Goal: Information Seeking & Learning: Check status

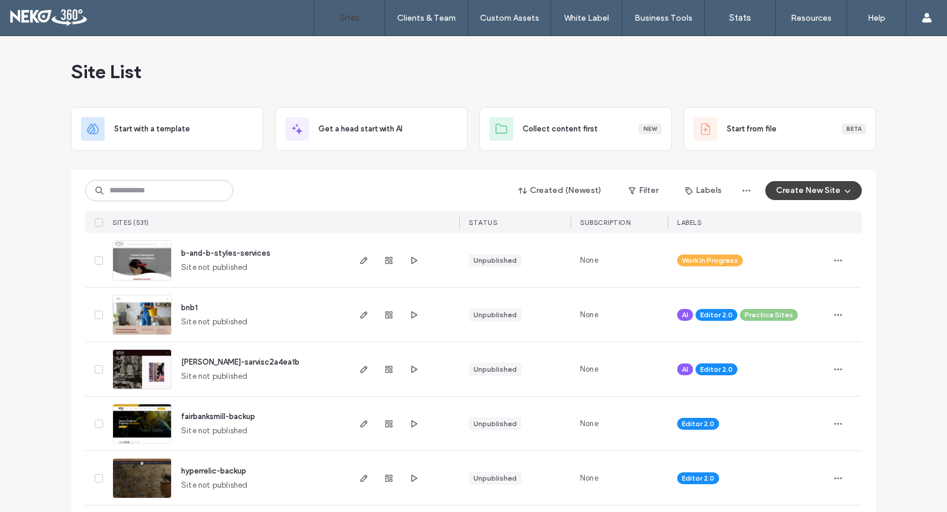
click at [156, 201] on div "Created (Newest) Filter Labels Create New Site" at bounding box center [473, 190] width 777 height 22
click at [157, 192] on input at bounding box center [159, 190] width 148 height 21
type input "*"
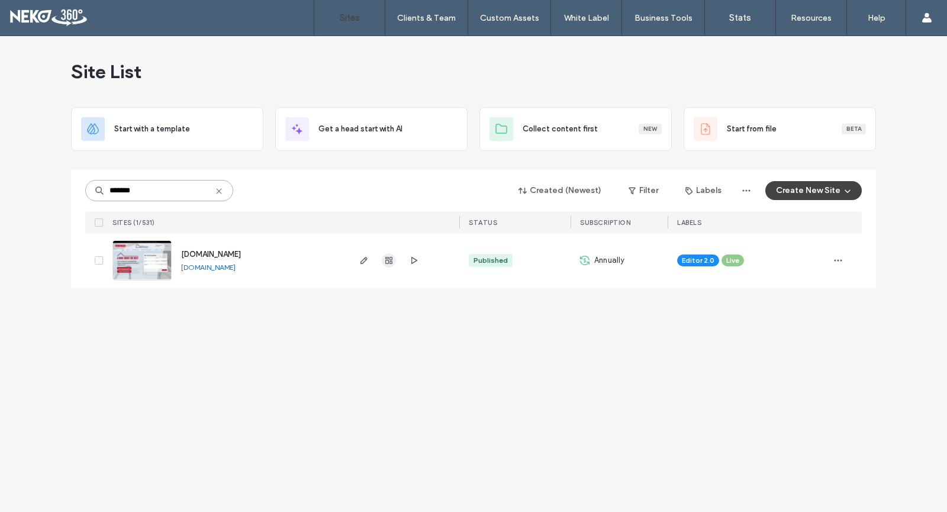
type input "*******"
click at [389, 262] on use "button" at bounding box center [388, 260] width 7 height 7
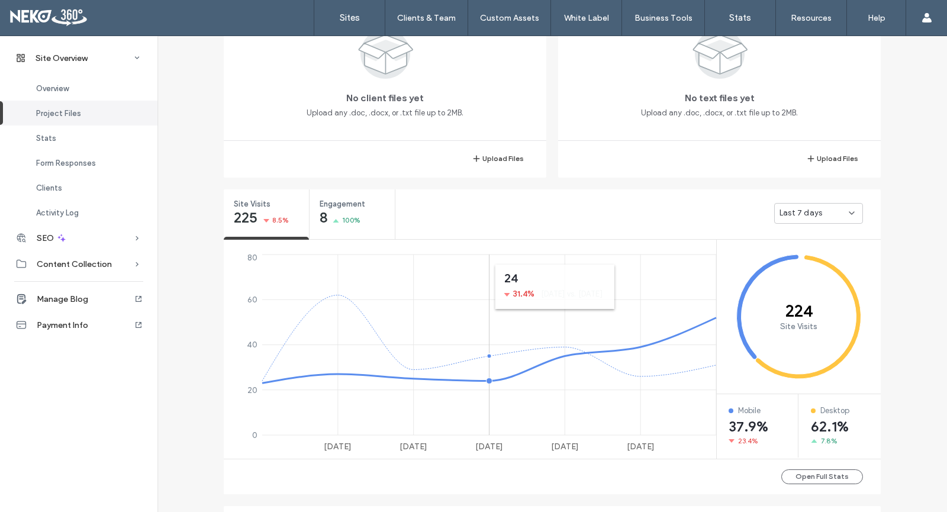
scroll to position [229, 0]
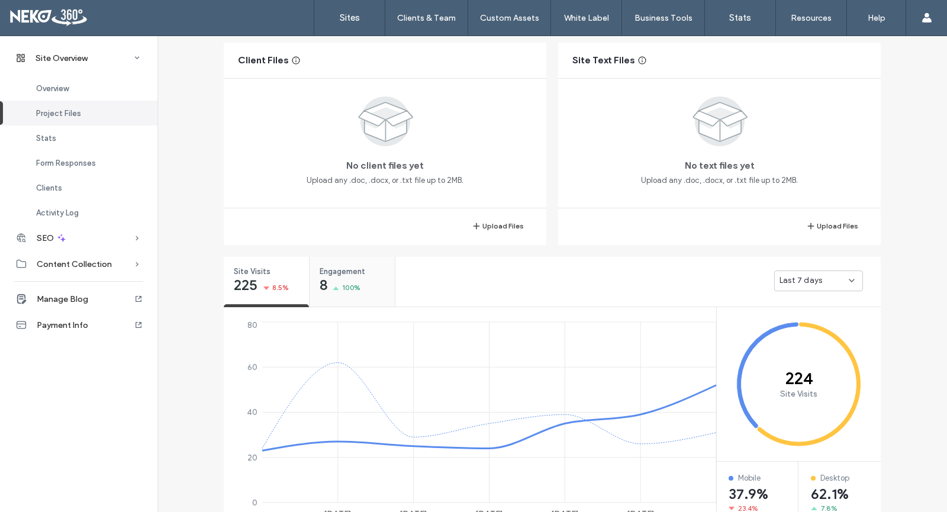
click at [378, 282] on div "Engagement 8 100%" at bounding box center [352, 279] width 85 height 44
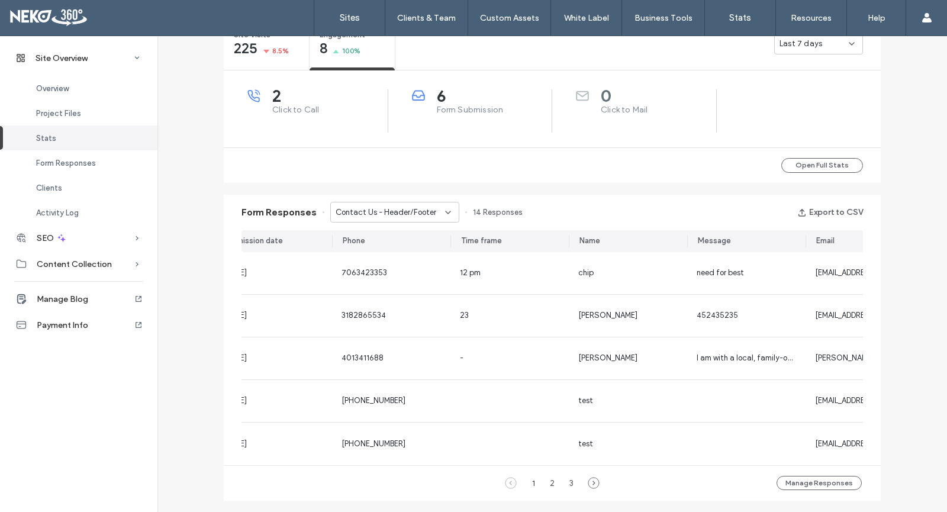
scroll to position [0, 207]
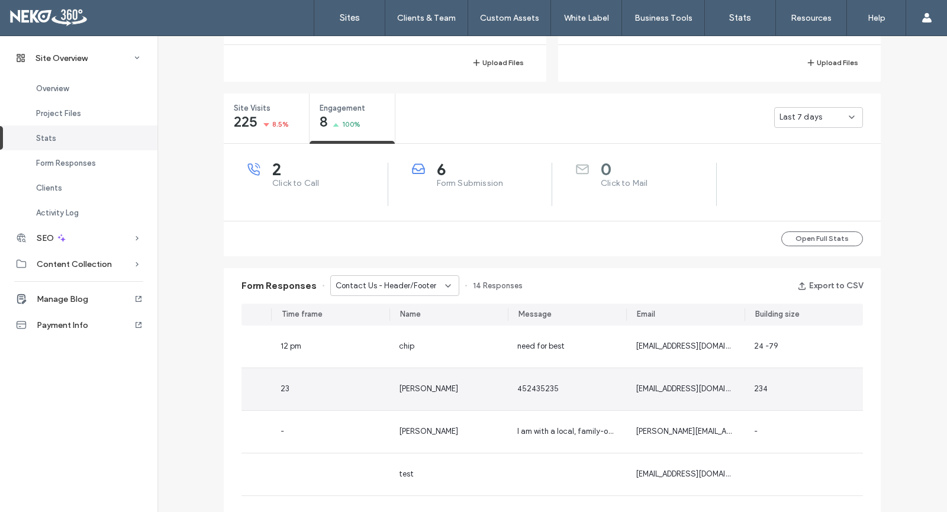
scroll to position [465, 0]
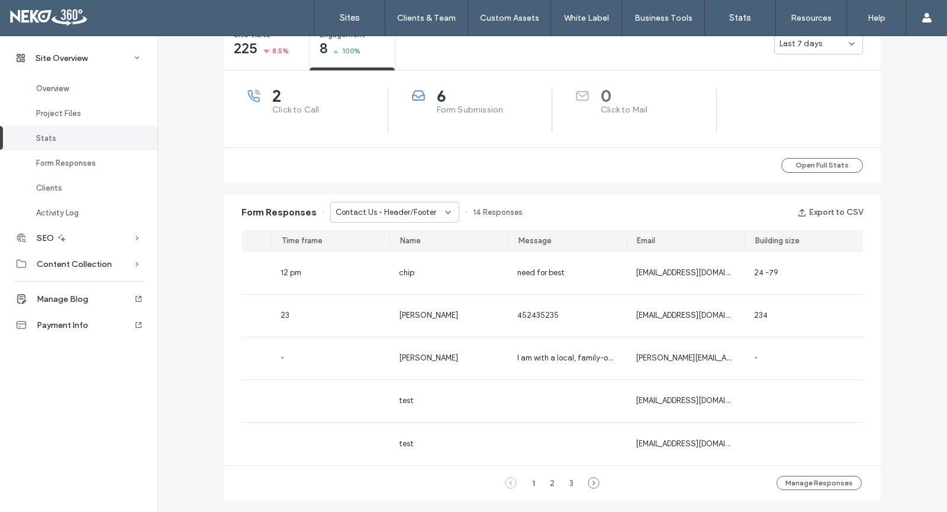
click at [403, 209] on span "Contact Us - Header/Footer" at bounding box center [386, 213] width 101 height 12
click at [401, 250] on span "Contact Us - Home page" at bounding box center [374, 253] width 89 height 12
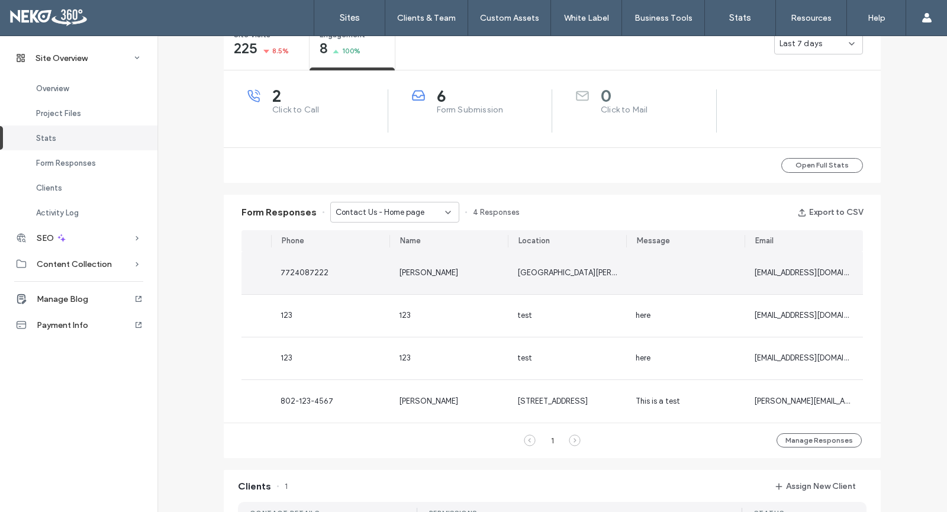
click at [715, 278] on div at bounding box center [685, 273] width 118 height 42
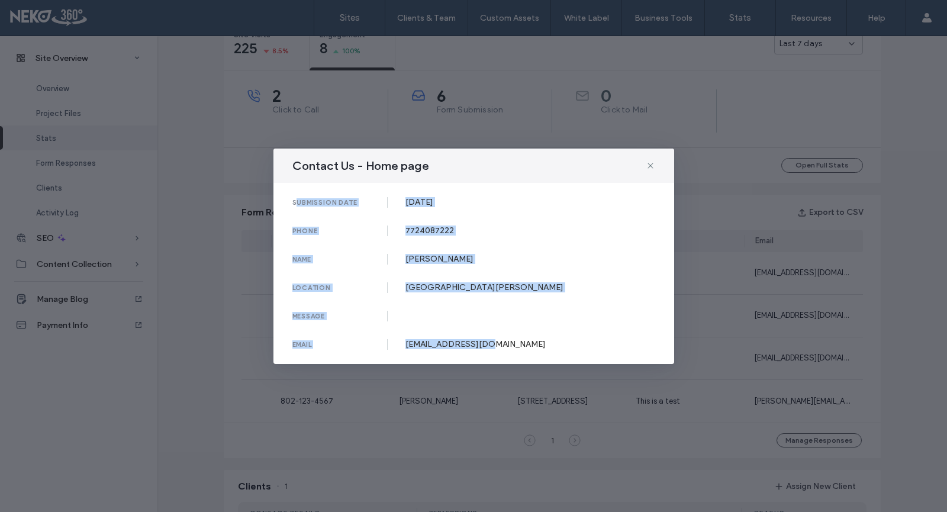
drag, startPoint x: 513, startPoint y: 341, endPoint x: 295, endPoint y: 205, distance: 256.6
click at [295, 205] on div "submission date [DATE] phone [PHONE_NUMBER] name [PERSON_NAME] location [GEOGRA…" at bounding box center [474, 273] width 401 height 181
copy div "submission date [DATE] phone [PHONE_NUMBER] name [PERSON_NAME] location [GEOGRA…"
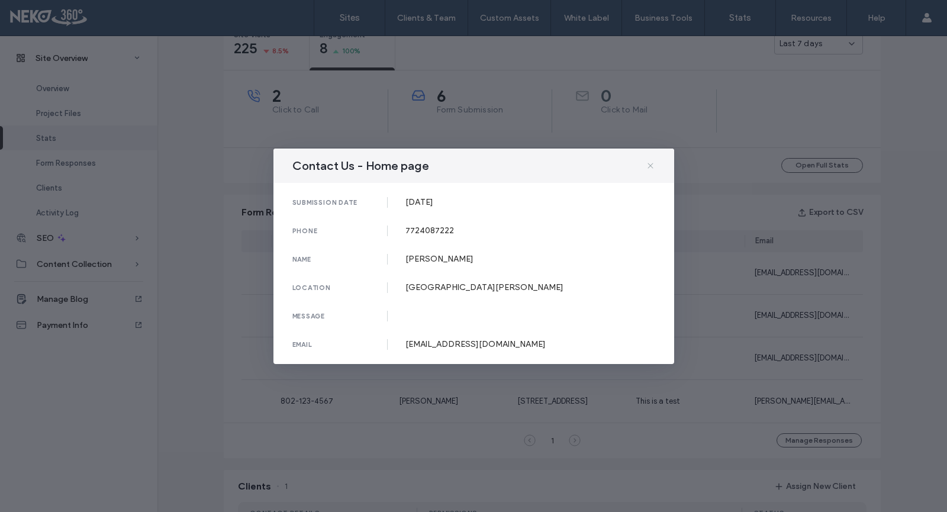
click at [650, 165] on icon at bounding box center [650, 165] width 9 height 9
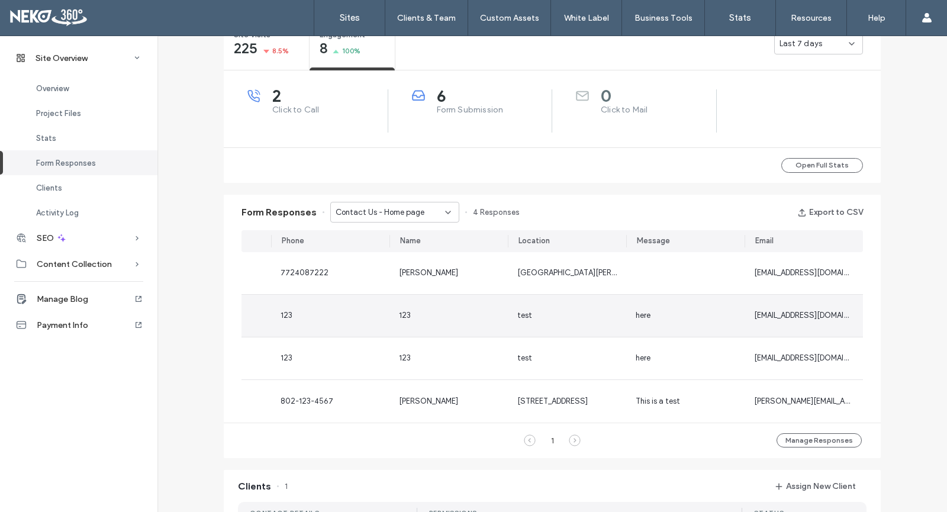
scroll to position [643, 0]
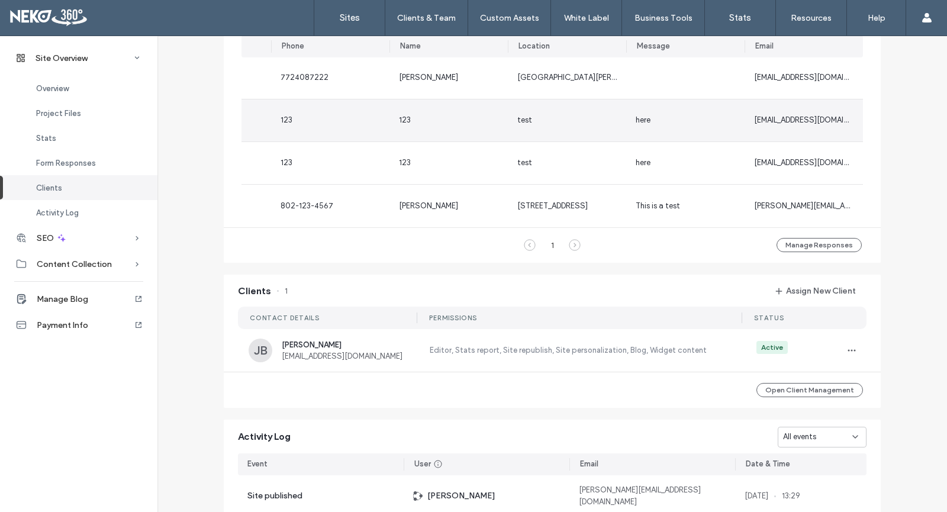
scroll to position [525, 0]
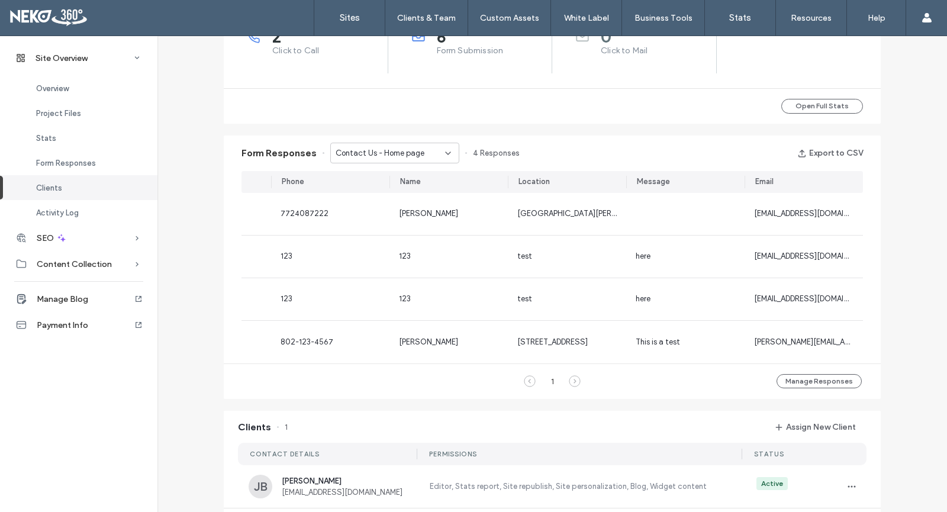
click at [364, 155] on span "Contact Us - Home page" at bounding box center [380, 153] width 89 height 12
click at [408, 171] on span "Contact Us - Header/Footer" at bounding box center [380, 174] width 101 height 12
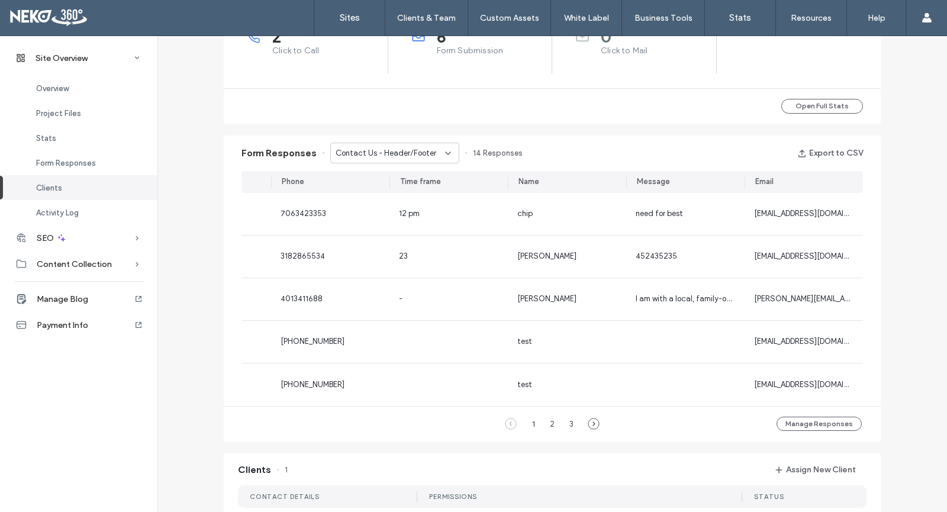
click at [589, 430] on icon at bounding box center [594, 424] width 12 height 12
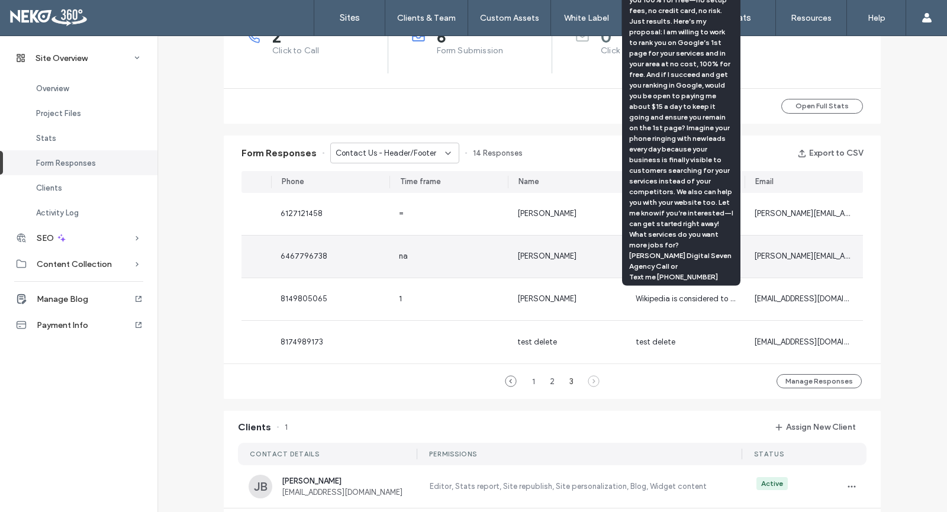
scroll to position [465, 0]
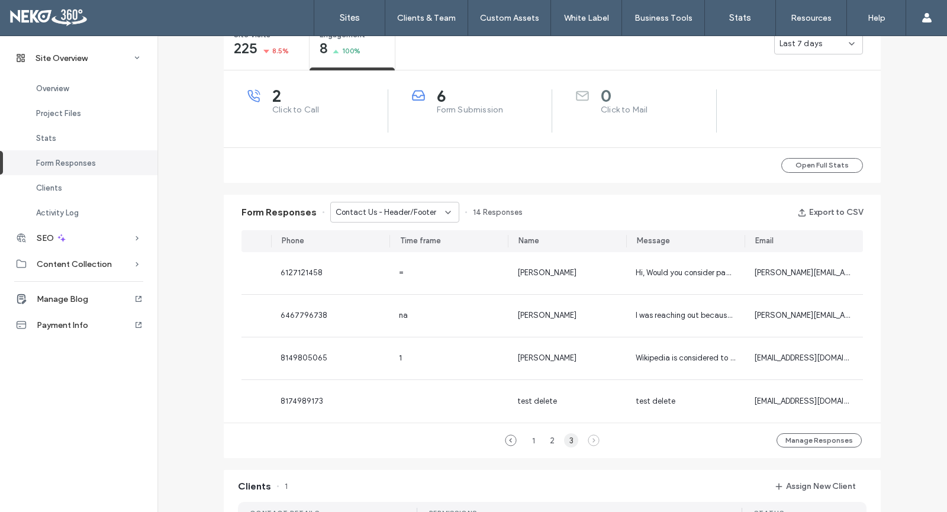
click at [567, 446] on div "3" at bounding box center [571, 440] width 14 height 14
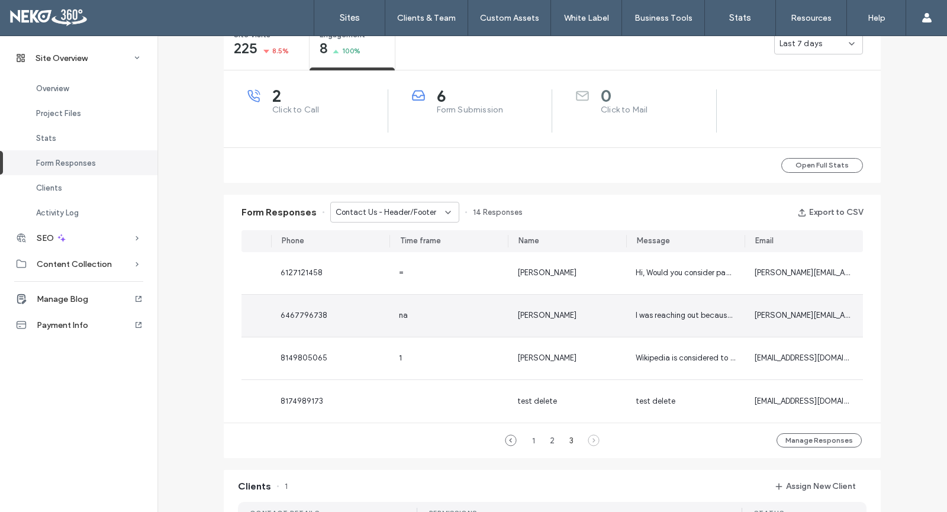
click at [469, 319] on div "na" at bounding box center [448, 316] width 99 height 12
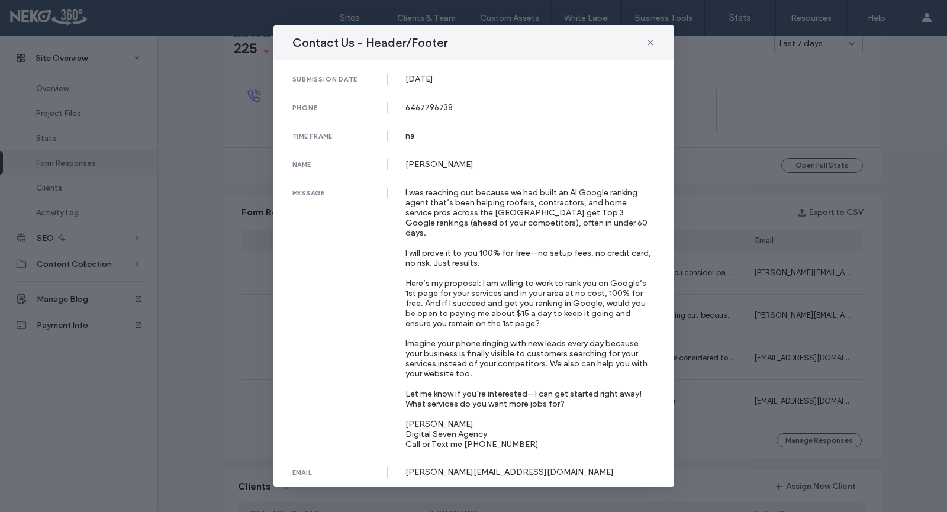
click at [768, 299] on div "Contact Us - Header/Footer submission date [DATE] phone [PHONE_NUMBER] time fra…" at bounding box center [473, 256] width 947 height 512
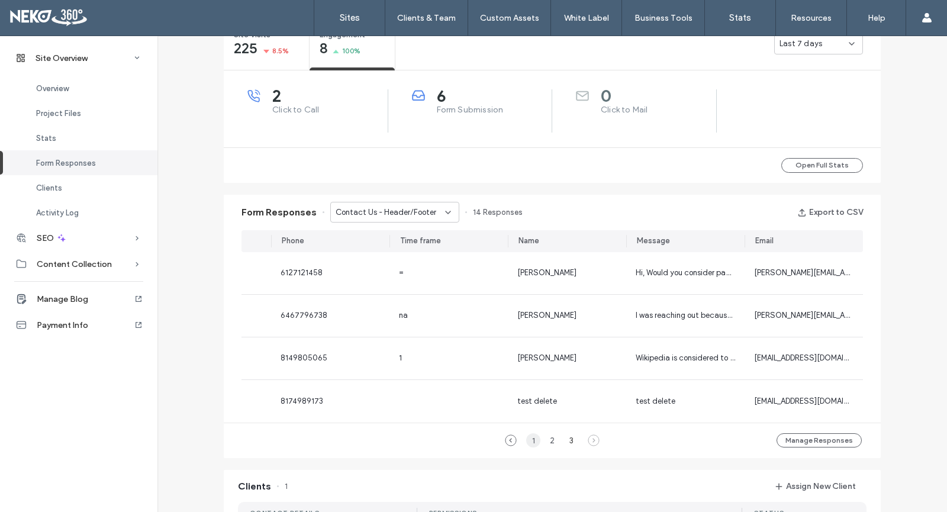
click at [534, 443] on div "1" at bounding box center [533, 440] width 14 height 14
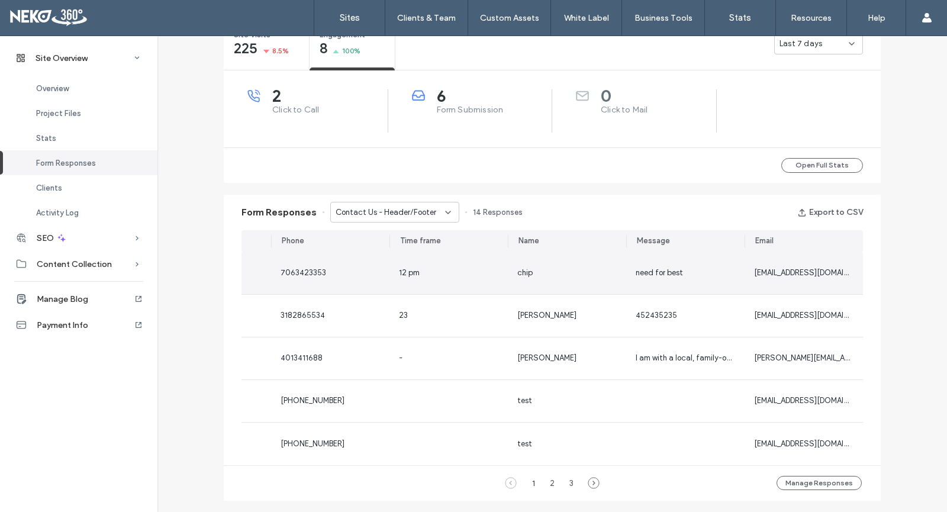
click at [548, 281] on div "chip" at bounding box center [567, 273] width 118 height 42
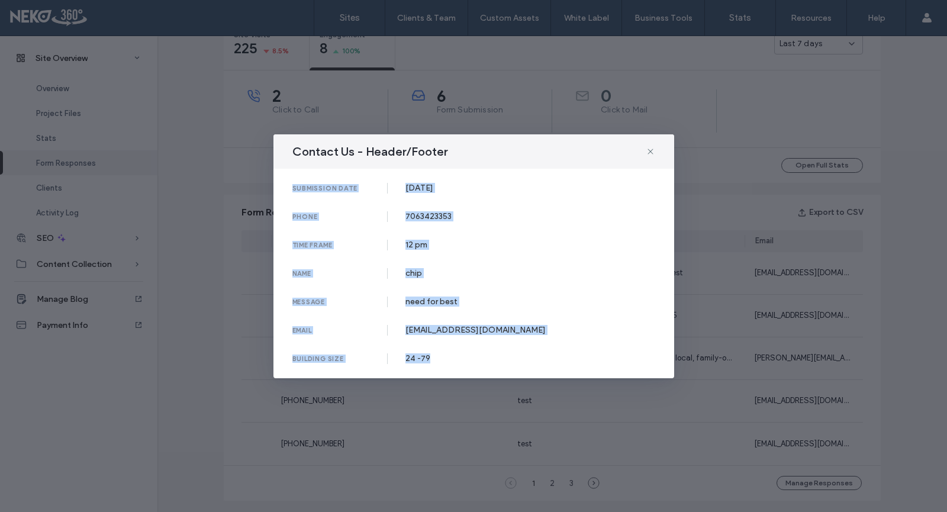
drag, startPoint x: 472, startPoint y: 358, endPoint x: 287, endPoint y: 187, distance: 252.2
click at [287, 187] on div "submission date [DATE] phone [PHONE_NUMBER] time frame 12 pm name chip message …" at bounding box center [474, 274] width 401 height 210
copy div "submission date [DATE] phone [PHONE_NUMBER] time frame 12 pm name chip message …"
click at [726, 187] on div "Contact Us - Header/Footer submission date [DATE] phone [PHONE_NUMBER] time fra…" at bounding box center [473, 256] width 947 height 512
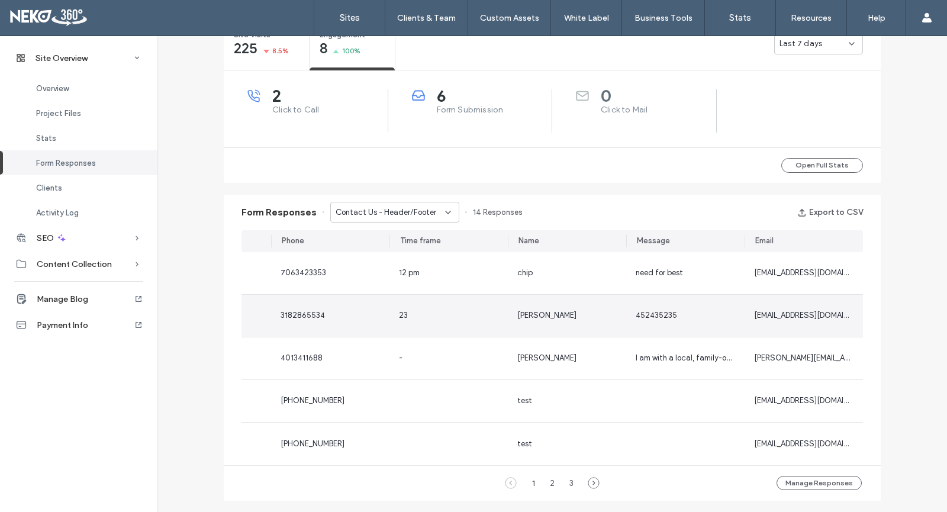
click at [513, 311] on div "[PERSON_NAME]" at bounding box center [567, 316] width 118 height 42
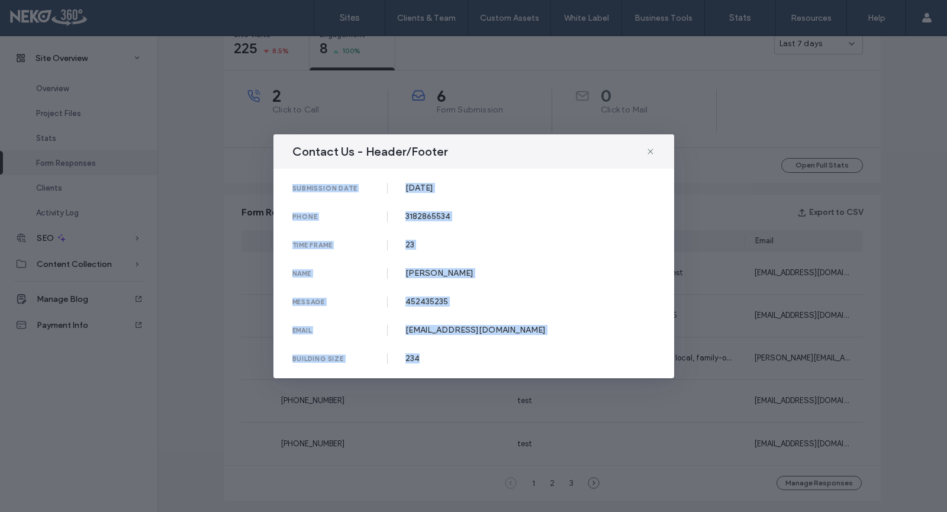
drag, startPoint x: 454, startPoint y: 357, endPoint x: 291, endPoint y: 187, distance: 235.8
click at [291, 187] on div "submission date [DATE] phone [PHONE_NUMBER] time frame 23 name [PERSON_NAME] me…" at bounding box center [474, 274] width 401 height 210
copy div "submission date [DATE] phone [PHONE_NUMBER] time frame 23 name [PERSON_NAME] me…"
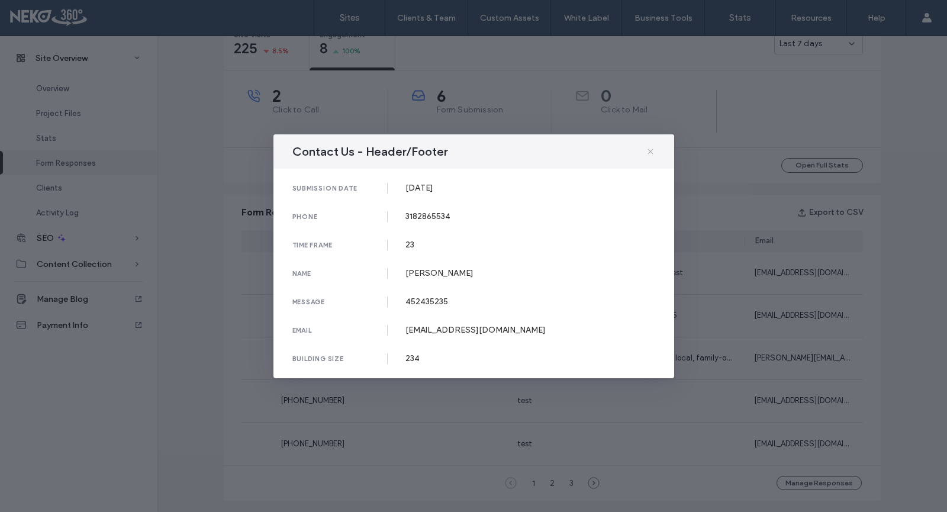
click at [648, 147] on span at bounding box center [650, 151] width 9 height 15
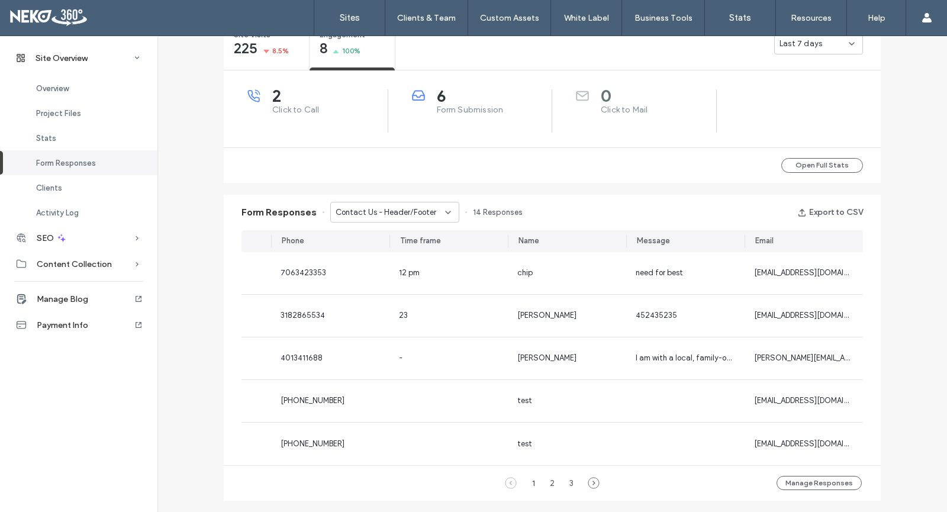
click at [360, 210] on span "Contact Us - Header/Footer" at bounding box center [386, 213] width 101 height 12
click at [372, 252] on span "Contact Us - Home page" at bounding box center [374, 253] width 89 height 12
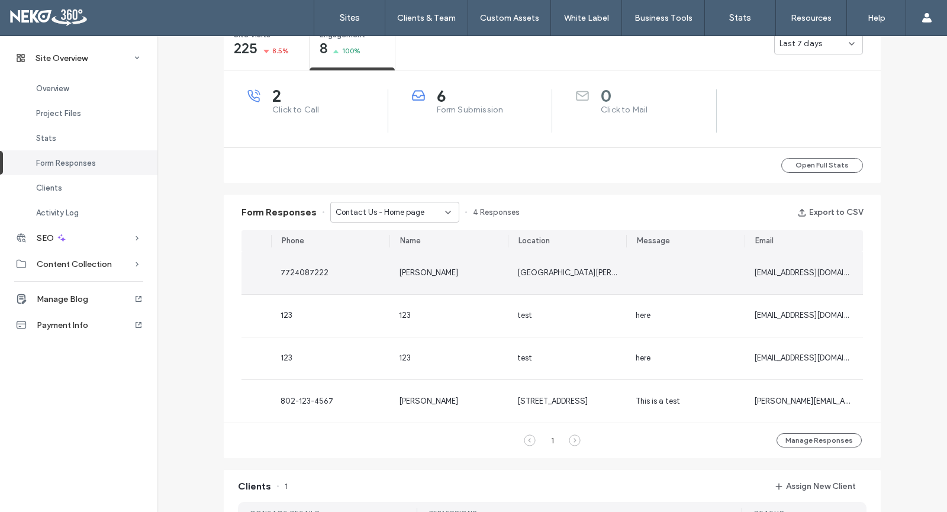
click at [281, 271] on span "7724087222" at bounding box center [305, 272] width 48 height 9
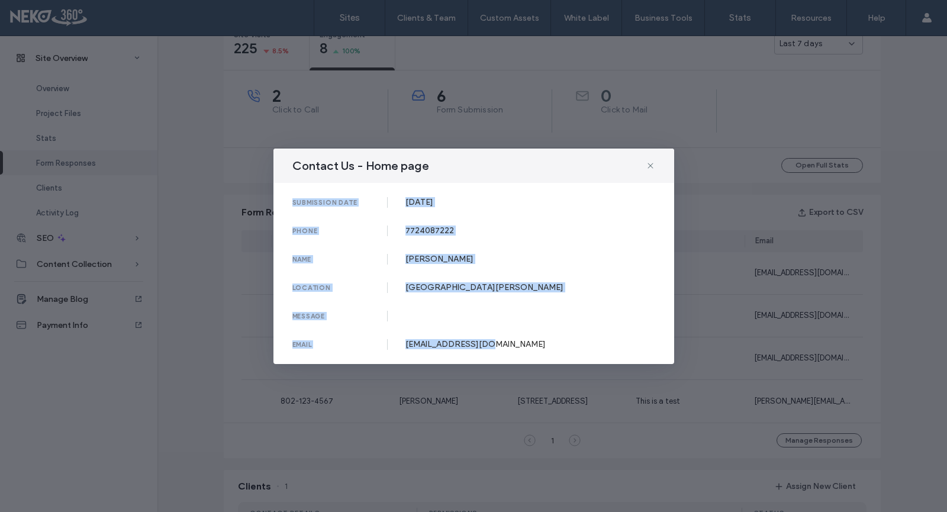
drag, startPoint x: 478, startPoint y: 336, endPoint x: 289, endPoint y: 203, distance: 231.1
click at [289, 203] on div "submission date [DATE] phone [PHONE_NUMBER] name [PERSON_NAME] location [GEOGRA…" at bounding box center [474, 273] width 401 height 181
copy div "submission date [DATE] phone [PHONE_NUMBER] name [PERSON_NAME] location [GEOGRA…"
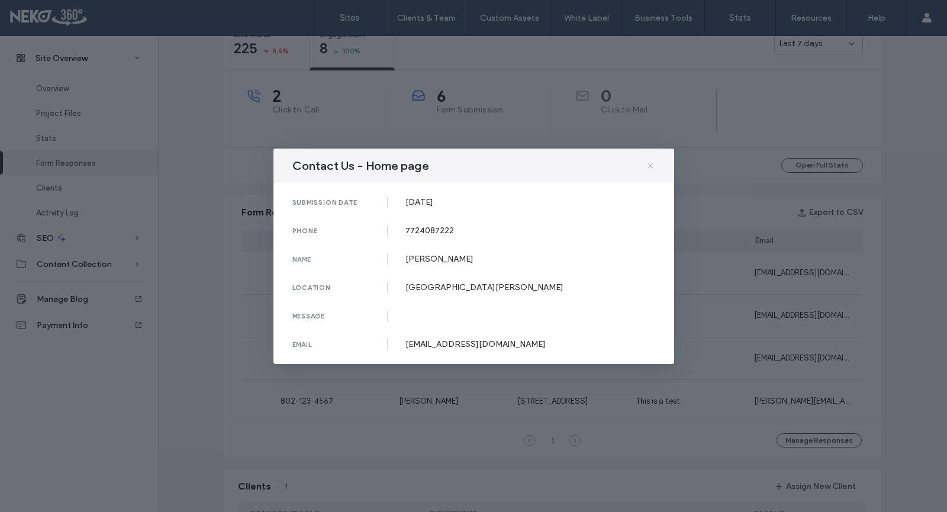
click at [653, 166] on icon at bounding box center [650, 165] width 9 height 9
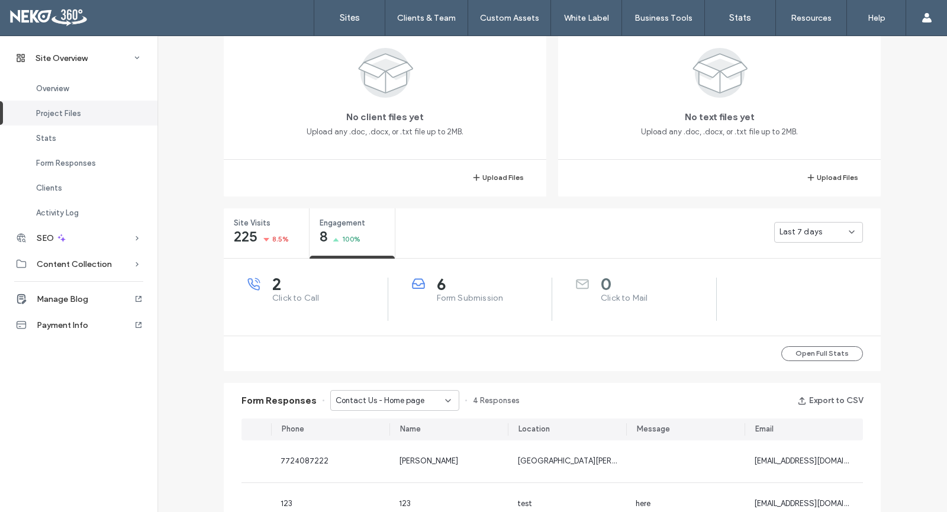
scroll to position [288, 0]
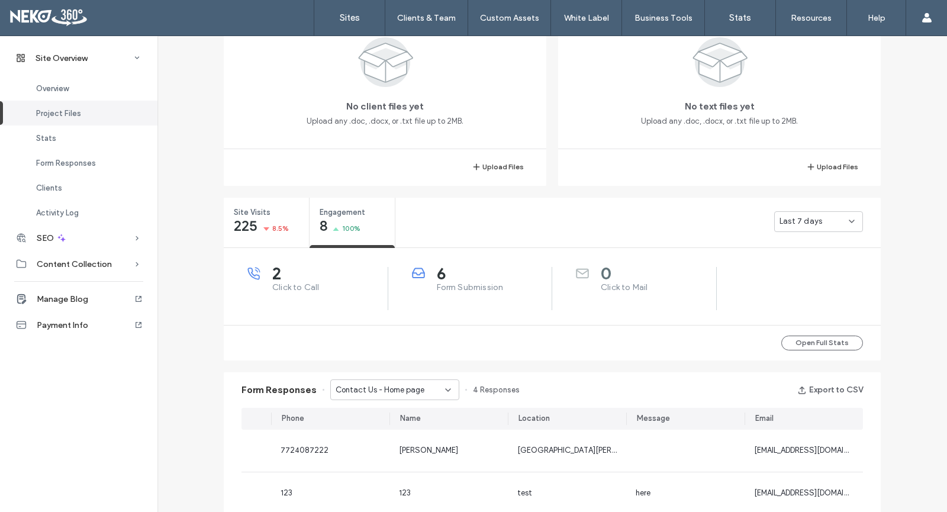
click at [310, 279] on span "2" at bounding box center [329, 274] width 115 height 12
click at [780, 224] on span "Last 7 days" at bounding box center [801, 222] width 43 height 12
click at [795, 282] on span "Last 30 days" at bounding box center [799, 284] width 47 height 12
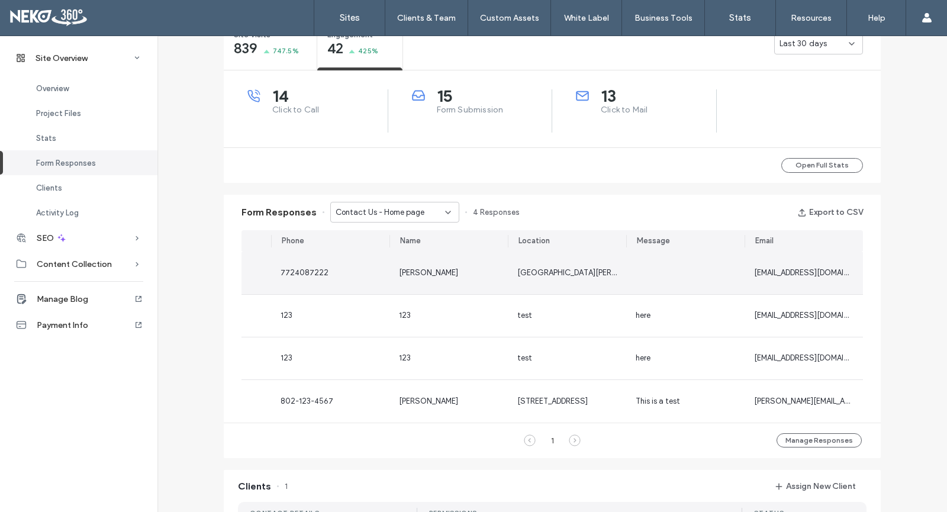
scroll to position [347, 0]
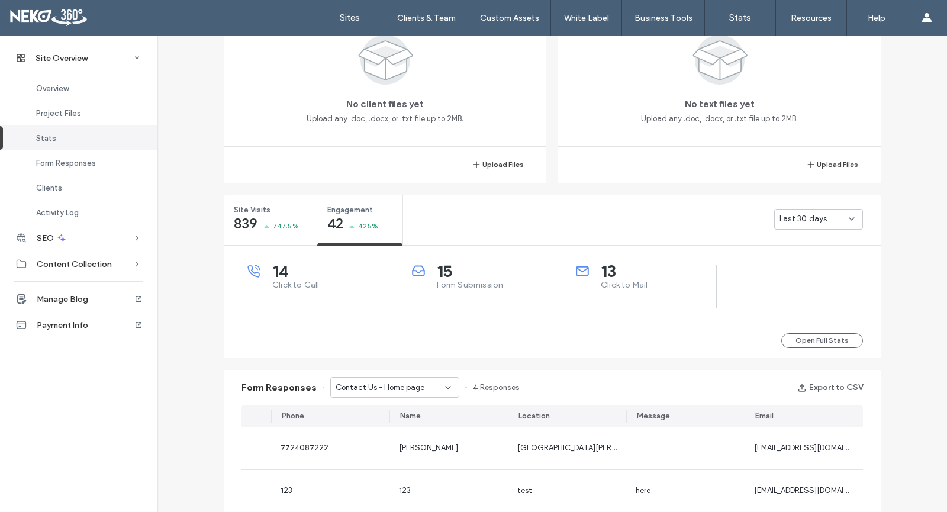
scroll to position [288, 0]
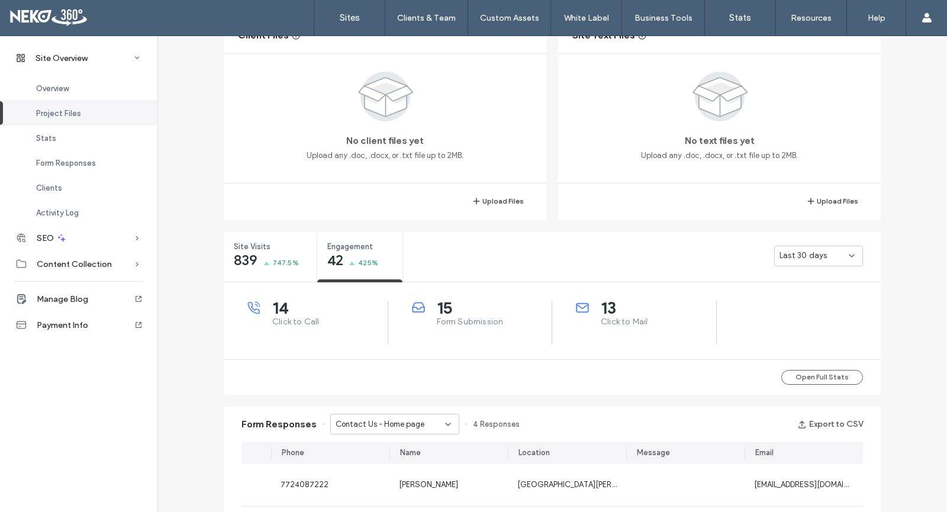
scroll to position [296, 0]
